Goal: Task Accomplishment & Management: Manage account settings

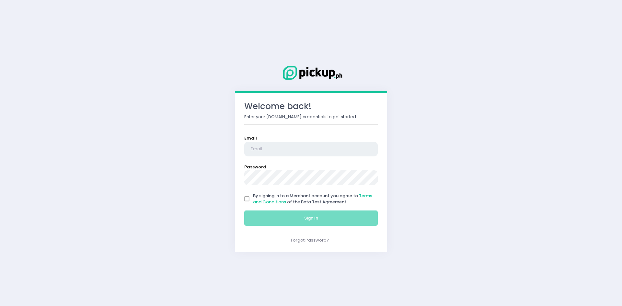
type input "[EMAIL_ADDRESS][DOMAIN_NAME]"
click at [247, 194] on input "By signing in to a Merchant account you agree to Terms and Conditions of the Be…" at bounding box center [247, 199] width 12 height 12
checkbox input "true"
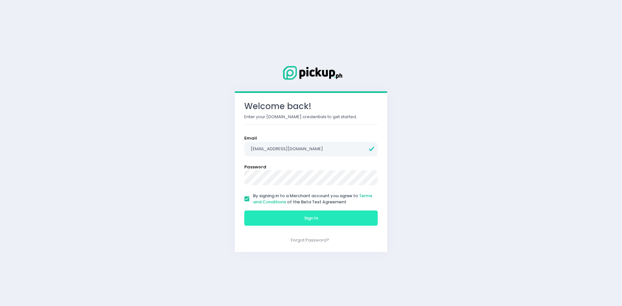
click at [252, 212] on button "Sign In" at bounding box center [311, 219] width 134 height 16
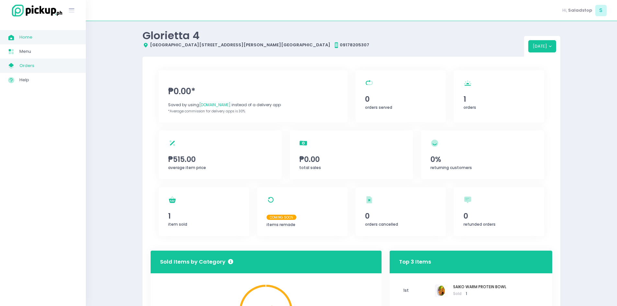
click at [65, 69] on span "Orders" at bounding box center [48, 66] width 58 height 8
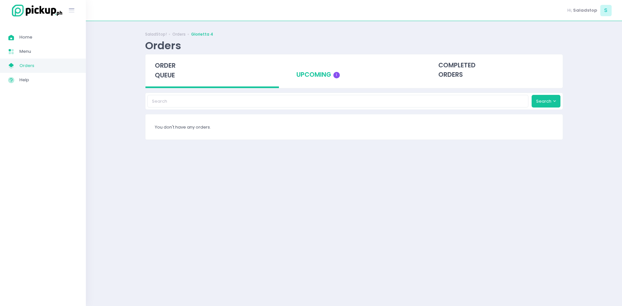
click at [300, 74] on div "upcoming 1" at bounding box center [354, 70] width 134 height 32
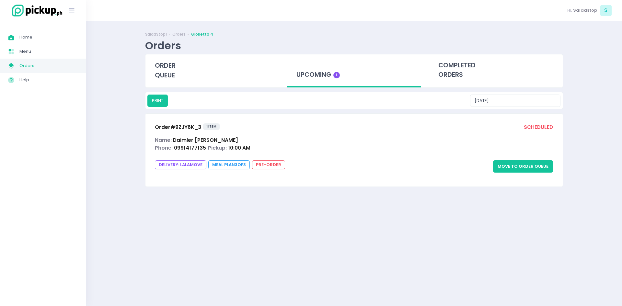
click at [458, 143] on div "Name: [PERSON_NAME] [PERSON_NAME]" at bounding box center [354, 139] width 399 height 7
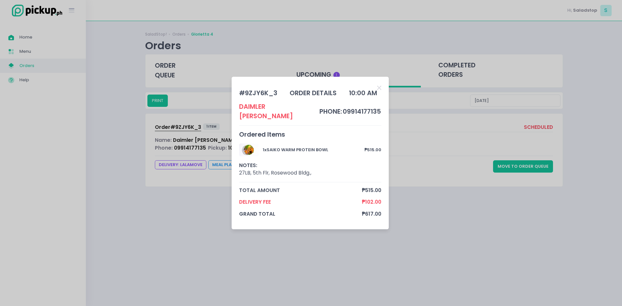
click at [429, 136] on div "# 9ZJY6K_3 order details 10:00 AM Daimler [PERSON_NAME] phone: 09914177135 Orde…" at bounding box center [311, 153] width 622 height 306
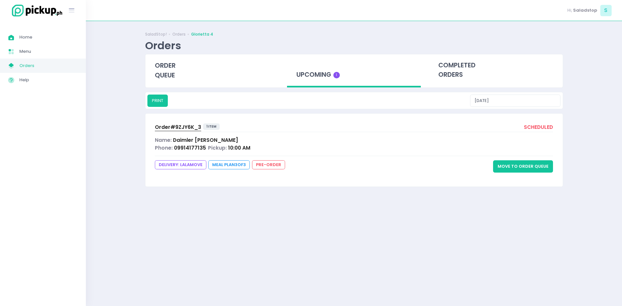
click at [499, 163] on button "Move to Order Queue" at bounding box center [523, 166] width 60 height 12
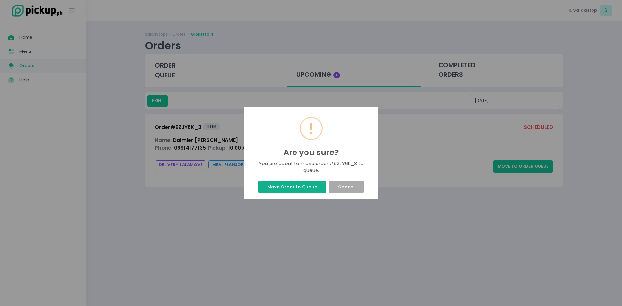
click at [268, 185] on button "Move Order to Queue" at bounding box center [292, 187] width 68 height 12
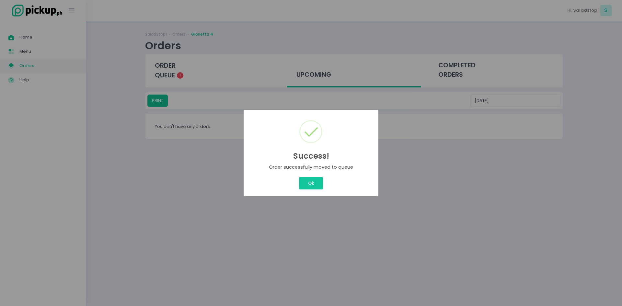
click at [334, 186] on div "Ok Cancel" at bounding box center [311, 183] width 124 height 15
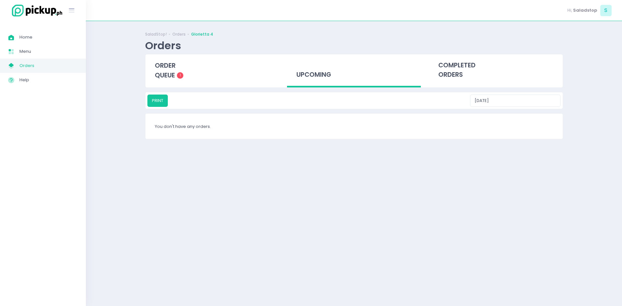
click at [309, 175] on div "SaladStop! Orders Glorietta 4 Orders order queue 1 upcoming completed orders PR…" at bounding box center [354, 163] width 434 height 269
click at [177, 74] on div "order queue 1" at bounding box center [213, 70] width 134 height 32
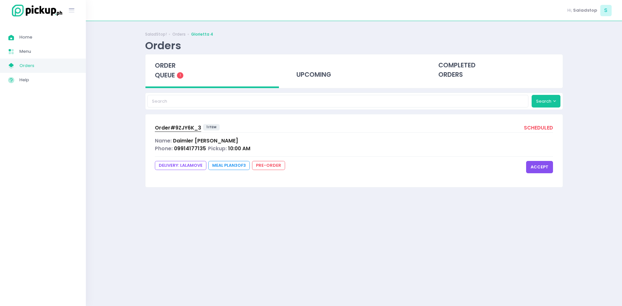
click at [545, 166] on button "accept" at bounding box center [539, 167] width 27 height 12
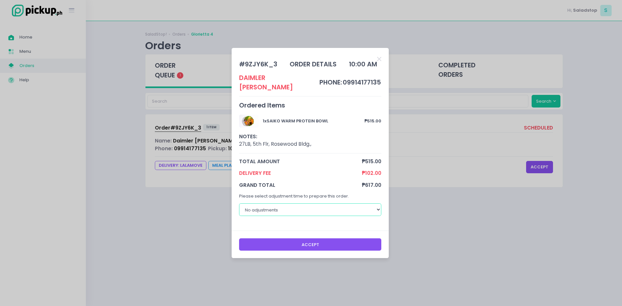
click at [275, 205] on select "No adjustments 30 minutes 40 minutes 50 minutes 60 minutes" at bounding box center [310, 210] width 143 height 12
click at [459, 200] on div "# 9ZJY6K_3 order details 10:00 AM Daimler [PERSON_NAME] phone: 09914177135 Orde…" at bounding box center [311, 153] width 622 height 306
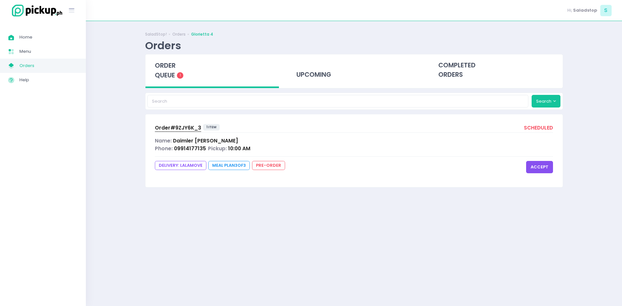
click at [545, 169] on button "accept" at bounding box center [539, 167] width 27 height 12
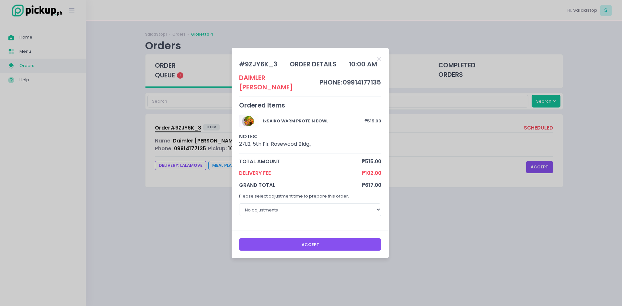
click at [290, 239] on button "Accept" at bounding box center [310, 245] width 143 height 12
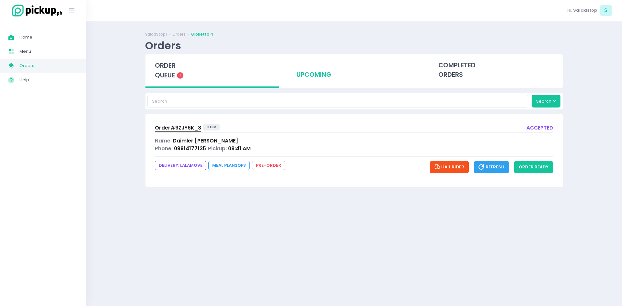
click at [332, 77] on div "upcoming" at bounding box center [354, 70] width 134 height 32
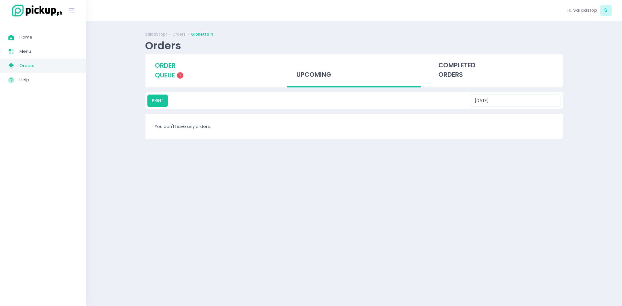
click at [181, 68] on div "order queue 1" at bounding box center [213, 70] width 134 height 32
